Goal: Task Accomplishment & Management: Manage account settings

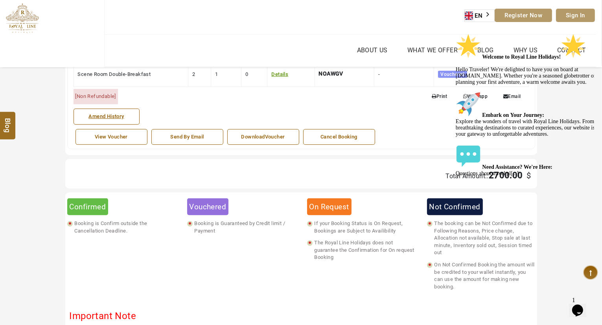
click at [335, 139] on link "Cancel Booking" at bounding box center [339, 137] width 72 height 16
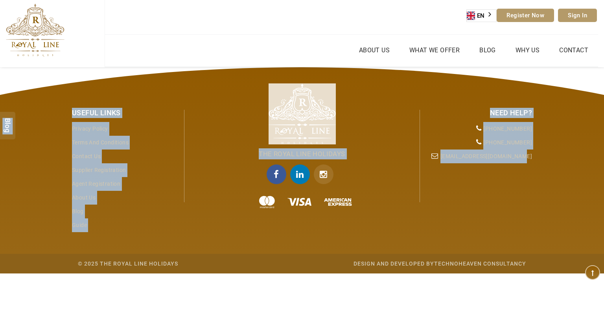
drag, startPoint x: 603, startPoint y: 192, endPoint x: 603, endPoint y: 52, distance: 139.9
click at [603, 52] on div "USD AED AED EUR € USD $ INR ₹ THB ฿ IDR Rp BHD BHD TRY ₺ Credit Limit EN HE AR …" at bounding box center [302, 136] width 604 height 273
click at [603, 52] on div "USD AED AED EUR € USD $ INR ₹ THB ฿ IDR Rp BHD BHD TRY ₺ Credit Limit EN HE AR …" at bounding box center [302, 33] width 604 height 67
